Goal: Entertainment & Leisure: Browse casually

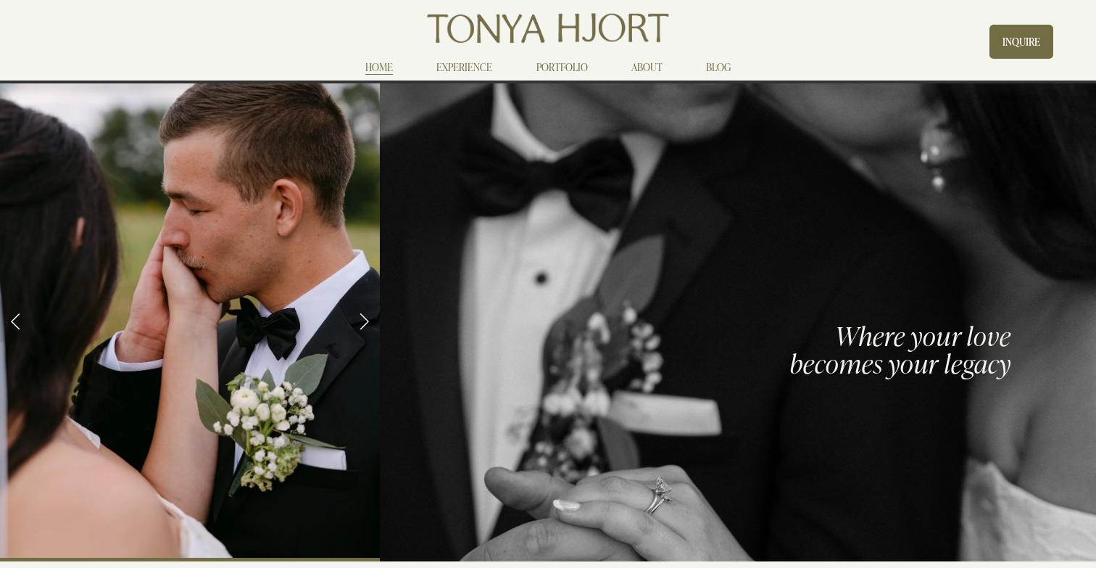
click at [460, 68] on link "EXPERIENCE" at bounding box center [464, 66] width 56 height 17
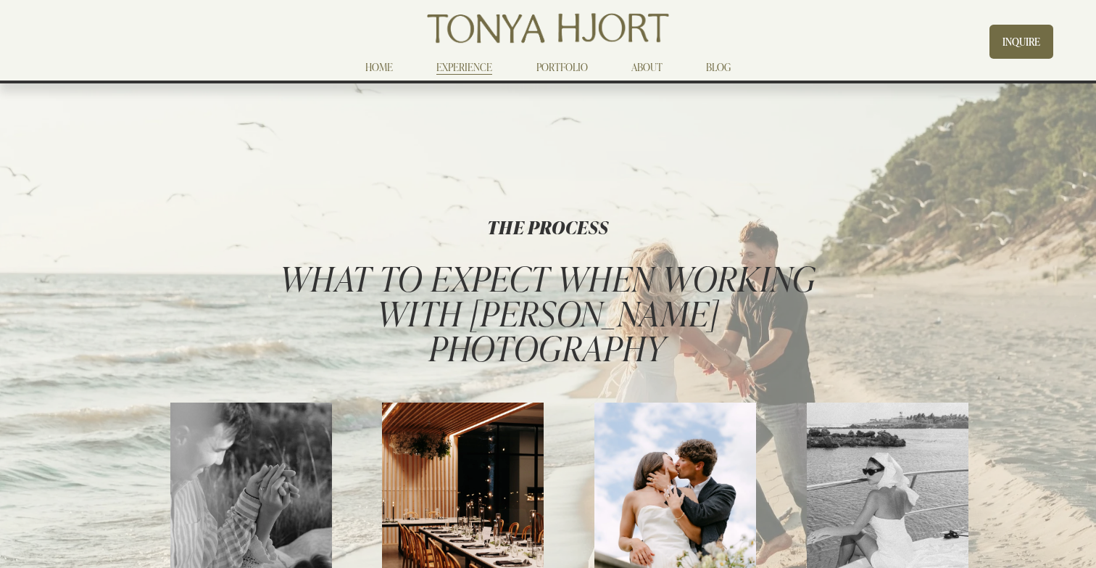
click at [563, 70] on link "PORTFOLIO" at bounding box center [561, 66] width 51 height 17
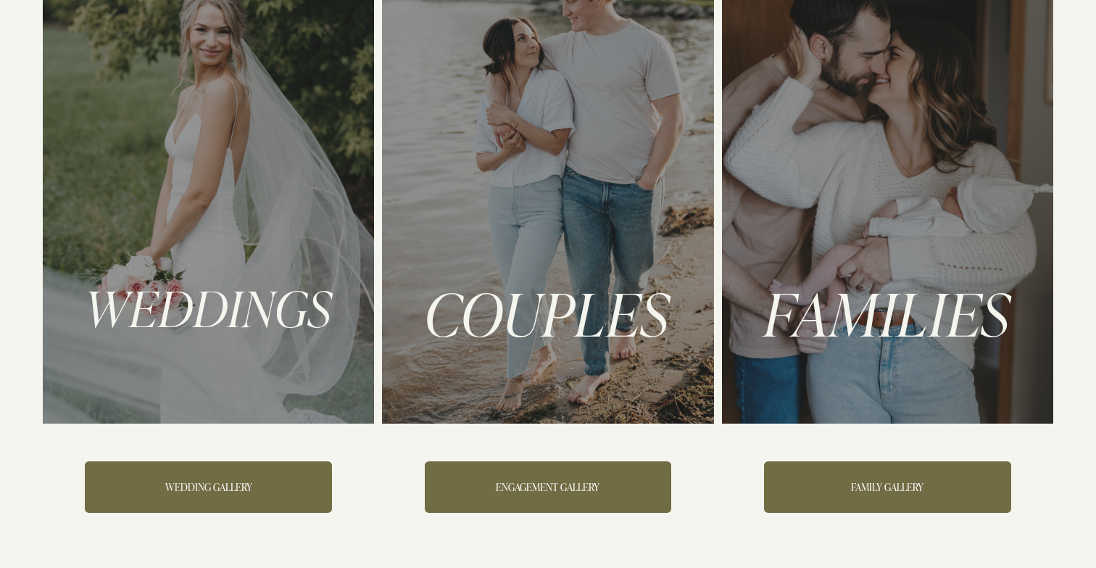
scroll to position [248, 0]
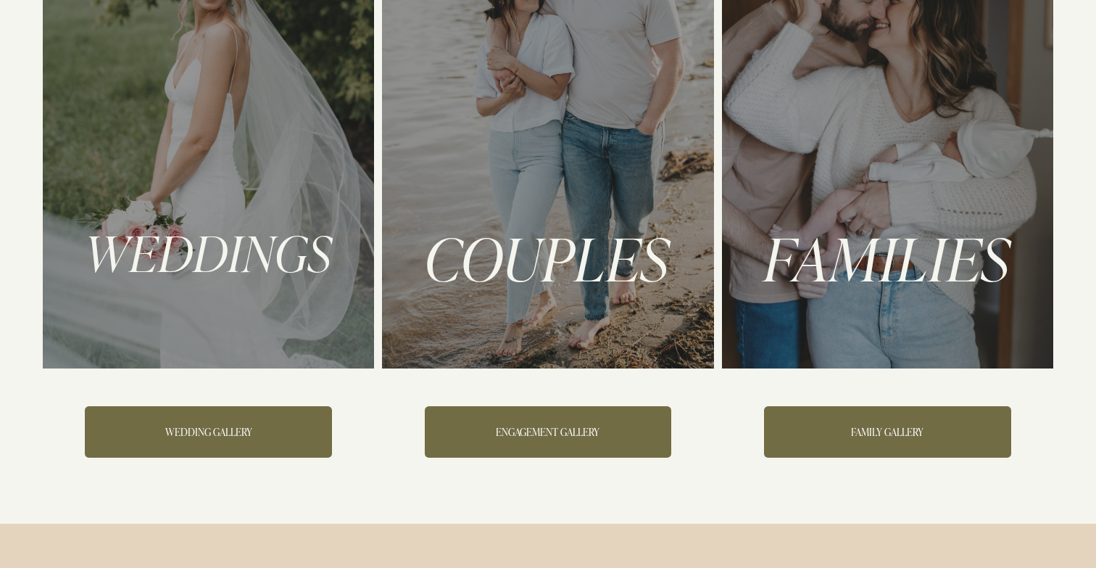
click at [198, 428] on link "WEDDING GALLERY" at bounding box center [208, 431] width 246 height 51
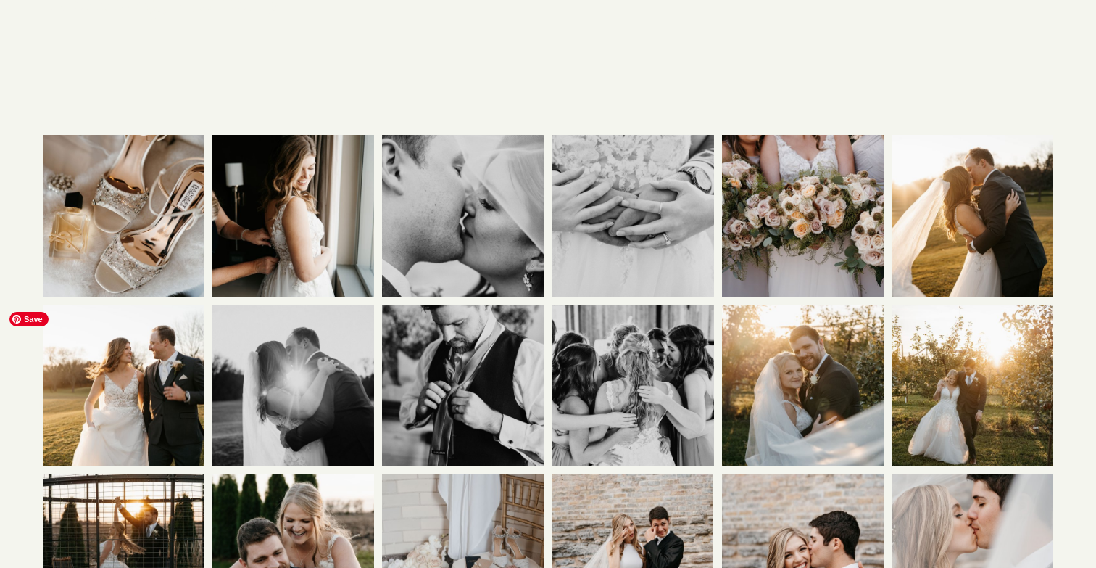
scroll to position [124, 0]
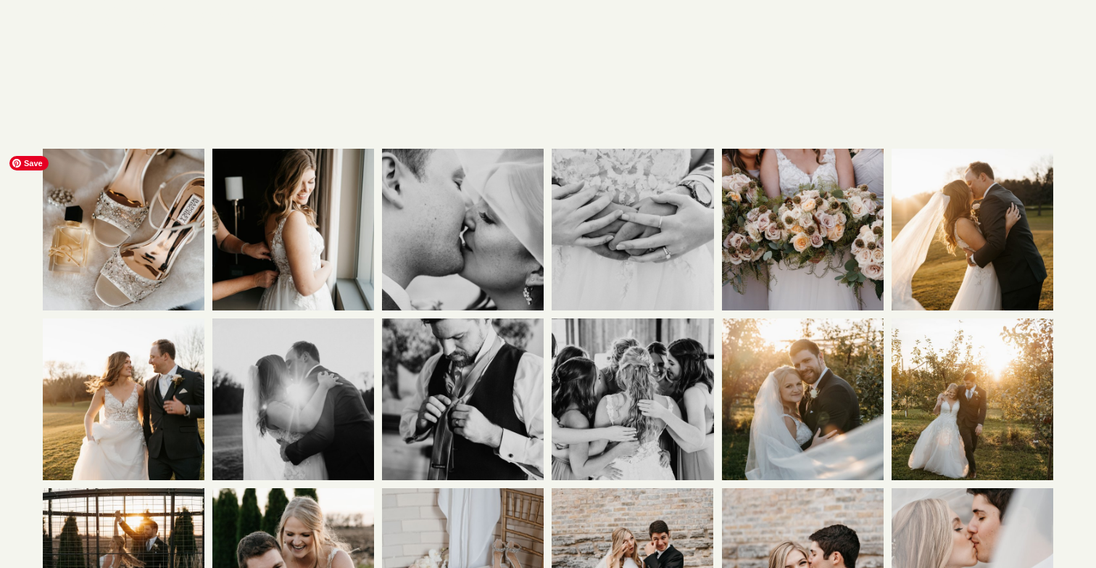
click at [150, 217] on img at bounding box center [123, 230] width 243 height 162
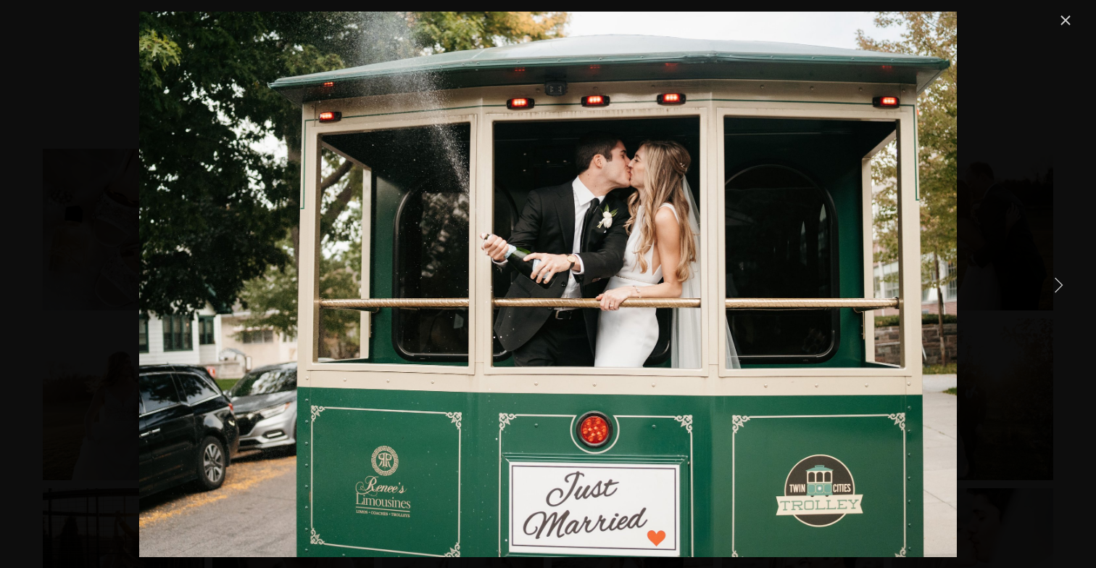
click at [1058, 289] on link "Next Item" at bounding box center [1059, 284] width 32 height 32
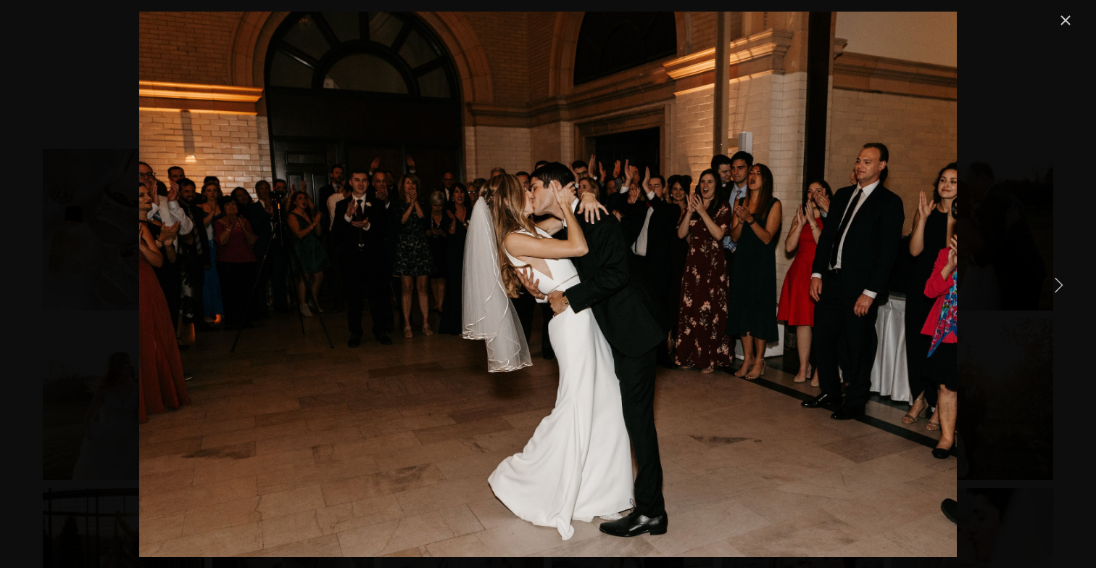
click at [1058, 289] on link "Next Item" at bounding box center [1059, 284] width 32 height 32
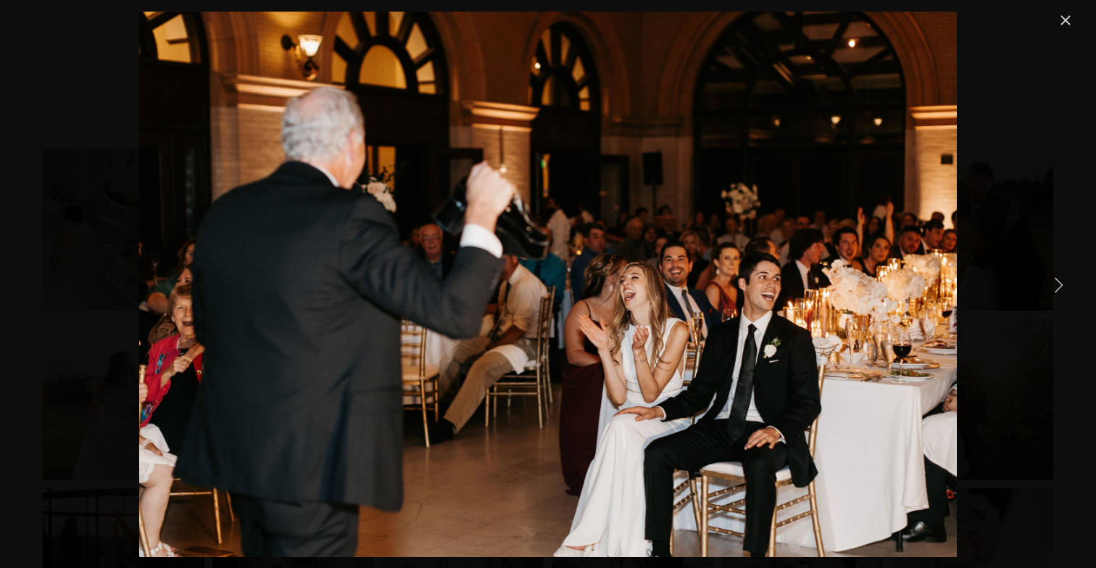
click at [1058, 289] on link "Next Item" at bounding box center [1059, 284] width 32 height 32
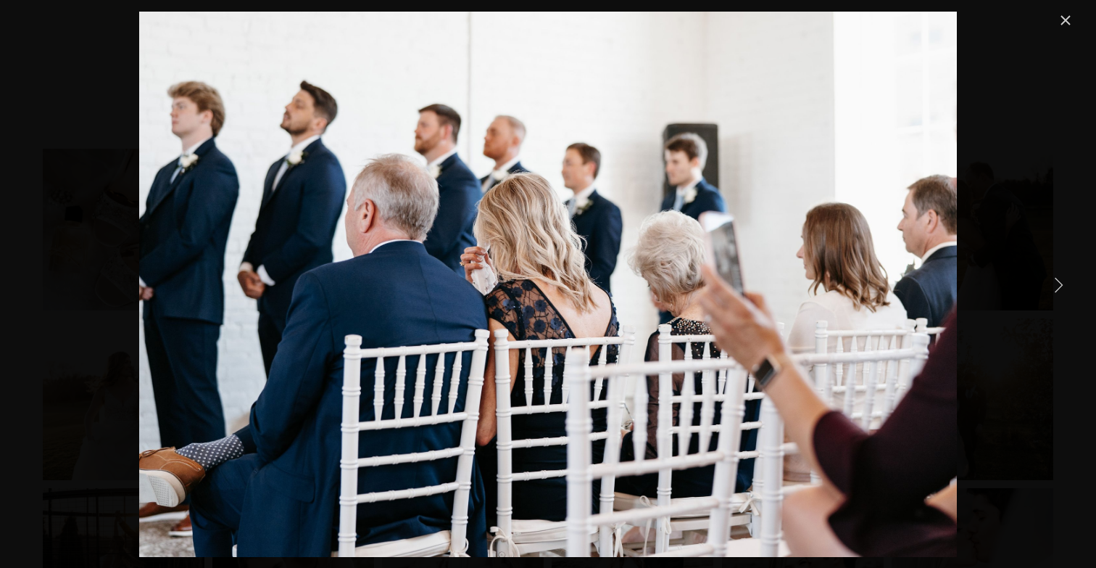
click at [1058, 289] on link "Next Item" at bounding box center [1059, 284] width 32 height 32
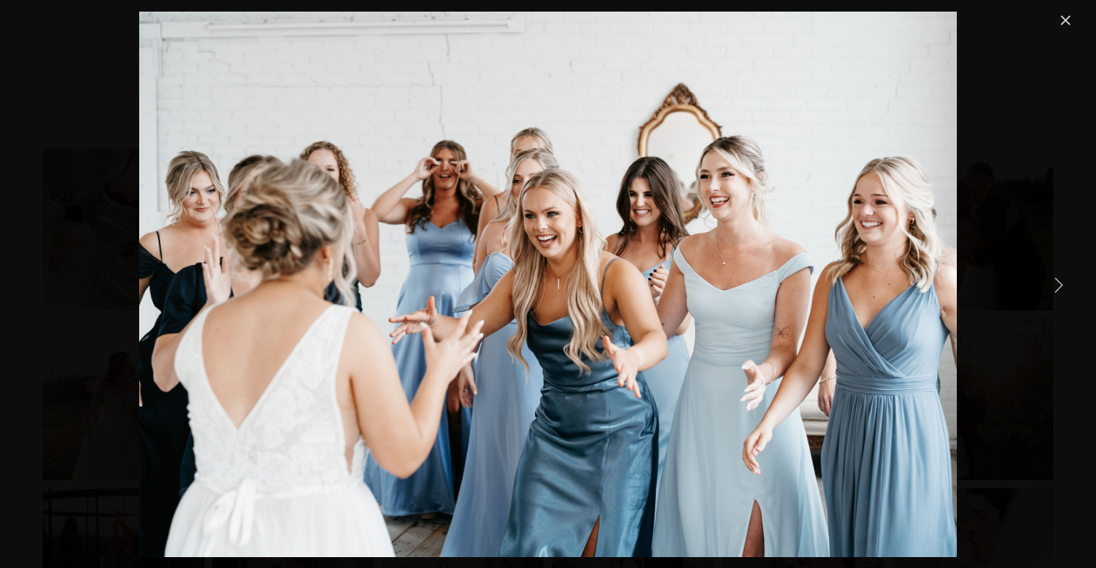
click at [1058, 289] on link "Next Item" at bounding box center [1059, 284] width 32 height 32
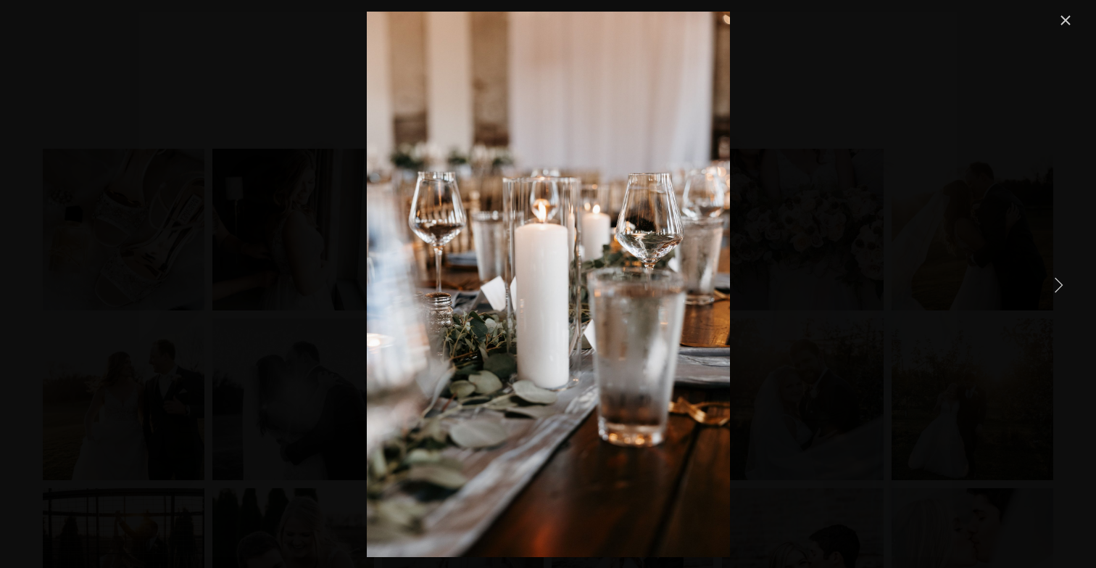
click at [1058, 289] on link "Next Item" at bounding box center [1059, 284] width 32 height 32
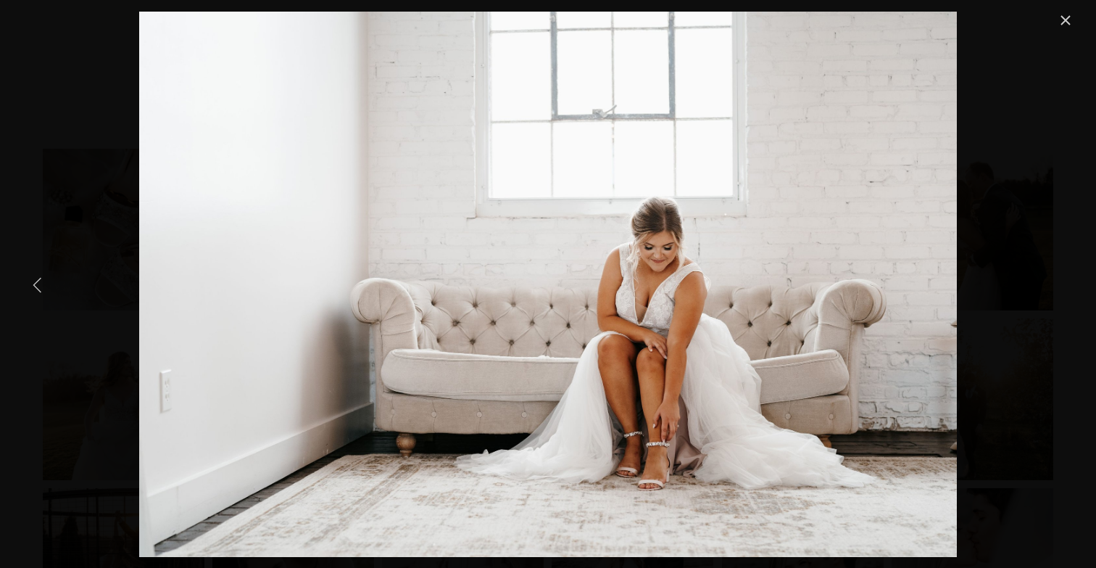
click at [49, 288] on link "Previous Item" at bounding box center [38, 284] width 32 height 32
